Goal: Register for event/course

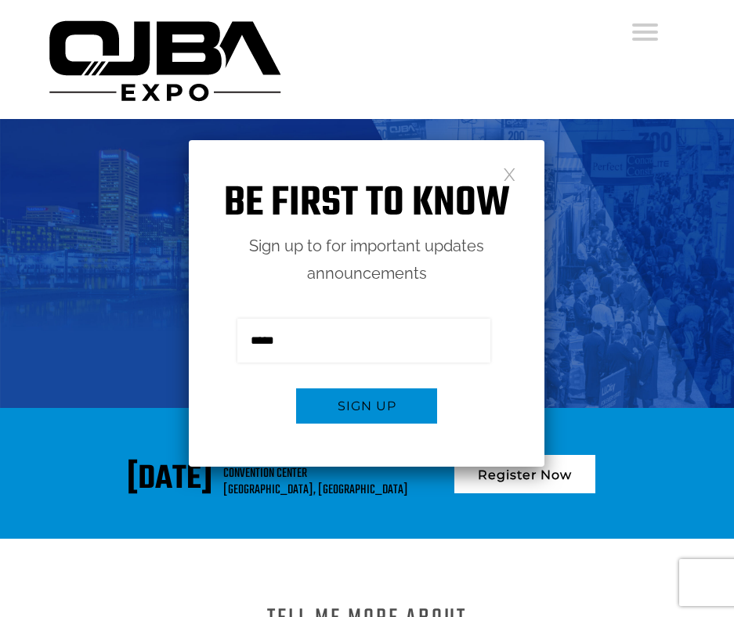
scroll to position [3257, 0]
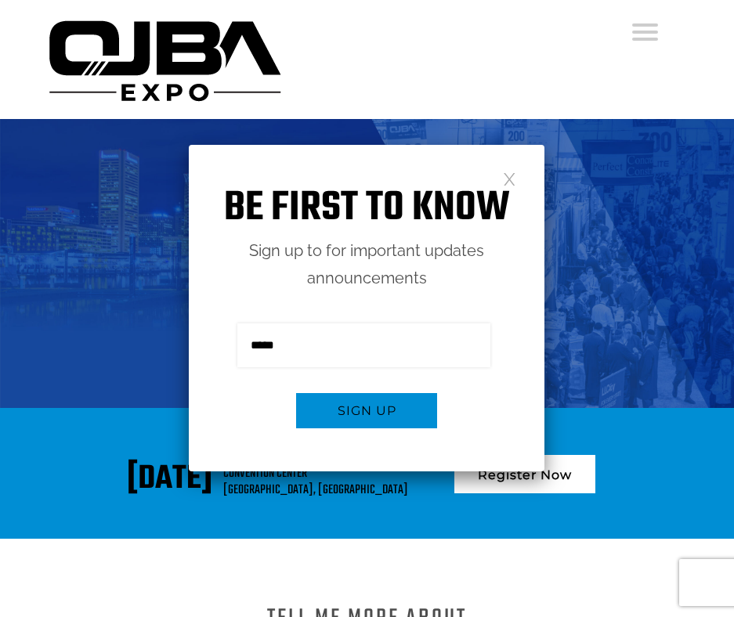
click at [511, 177] on link at bounding box center [509, 178] width 13 height 13
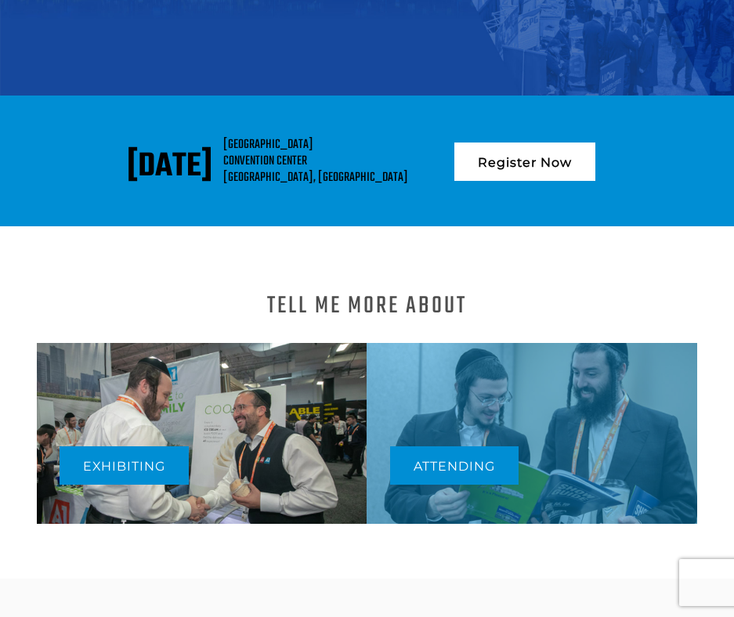
scroll to position [470, 0]
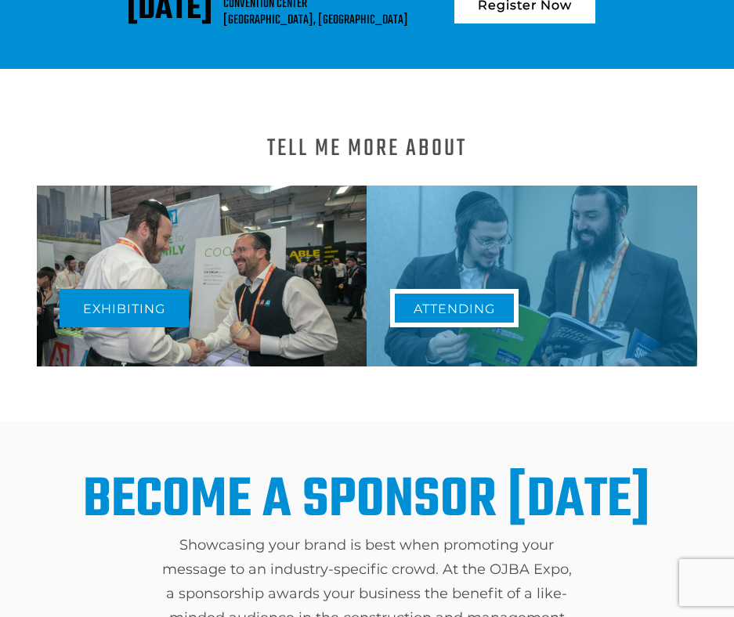
click at [500, 294] on link "Attending" at bounding box center [454, 308] width 128 height 38
click at [463, 305] on link "Attending" at bounding box center [454, 308] width 128 height 38
click at [463, 304] on link "Attending" at bounding box center [454, 308] width 128 height 38
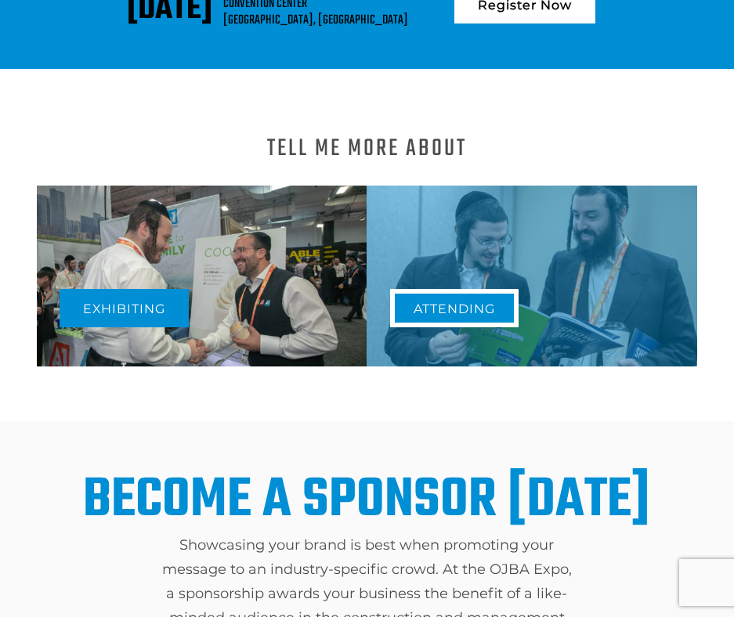
click at [463, 304] on link "Attending" at bounding box center [454, 308] width 128 height 38
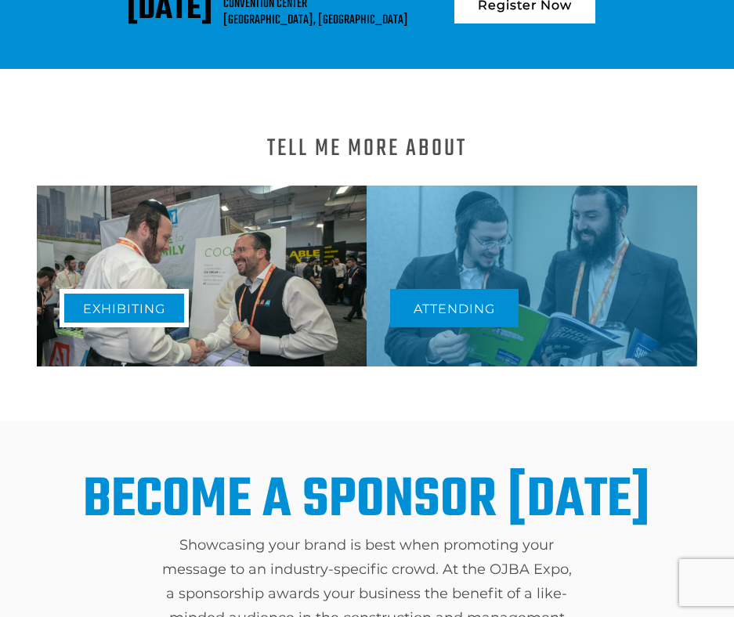
click at [99, 305] on link "Exhibiting" at bounding box center [124, 308] width 129 height 38
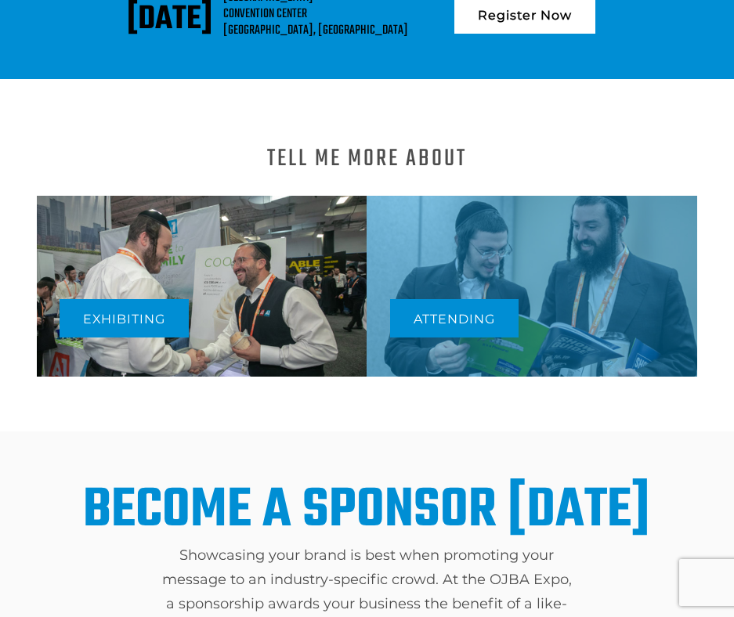
click at [470, 295] on div "Attending" at bounding box center [456, 318] width 132 height 62
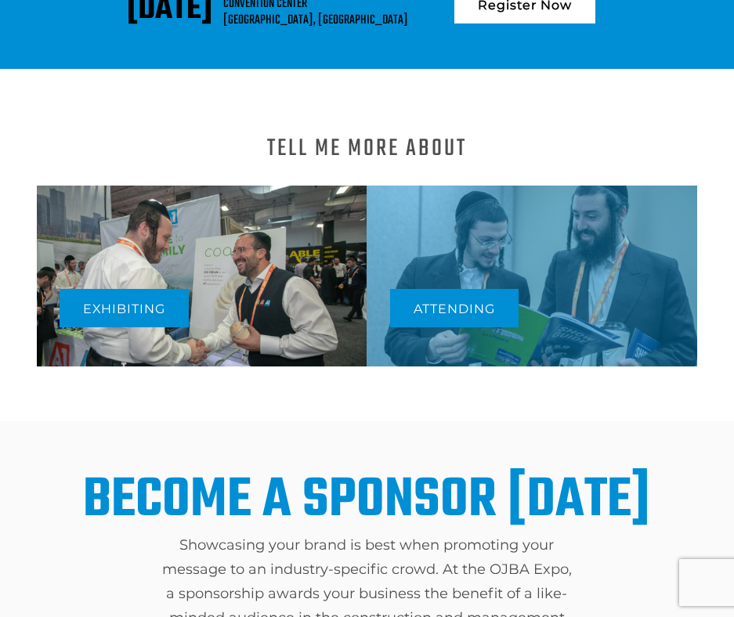
scroll to position [3257, 0]
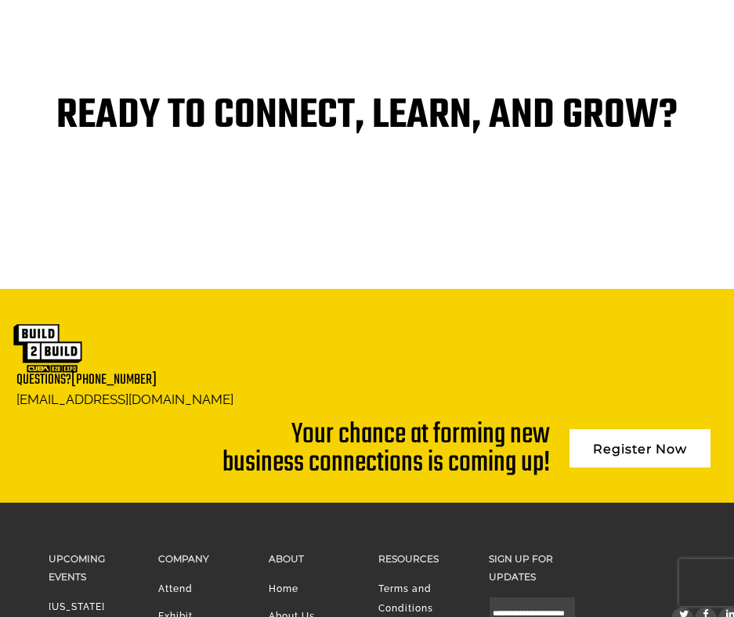
scroll to position [3671, 0]
